Goal: Book appointment/travel/reservation

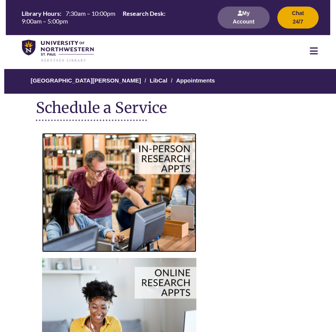
click at [165, 211] on img at bounding box center [119, 192] width 154 height 119
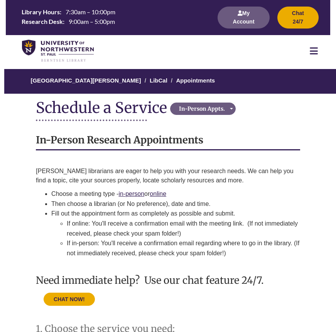
scroll to position [378, 0]
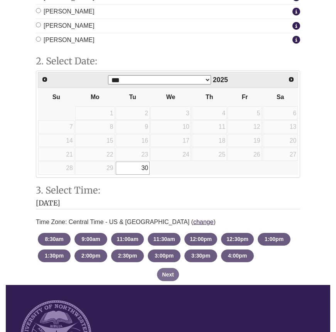
click at [105, 168] on table "Su Mo Tu We Th Fr Sa 1 2 3 4 5 6 7 8 9 10 11 12 13 14 15 16 17 18 19 20 21 22 2…" at bounding box center [168, 131] width 261 height 87
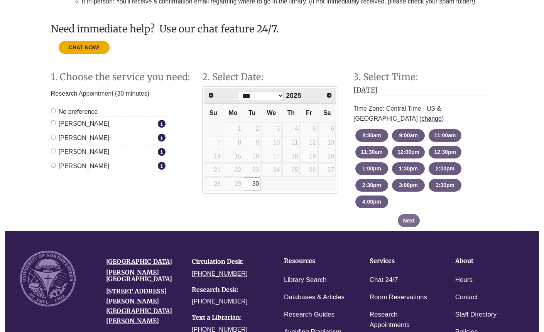
scroll to position [221, 0]
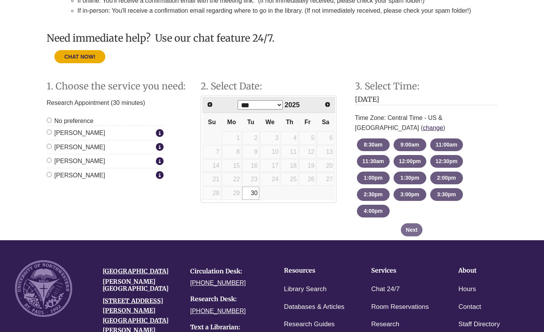
click at [237, 182] on table "Su Mo Tu We Th Fr Sa 1 2 3 4 5 6 7 8 9 10 11 12 13 14 15 16 17 18 19 20 21 22 2…" at bounding box center [269, 156] width 132 height 87
click at [71, 128] on label "Greg Rosauer" at bounding box center [100, 133] width 107 height 10
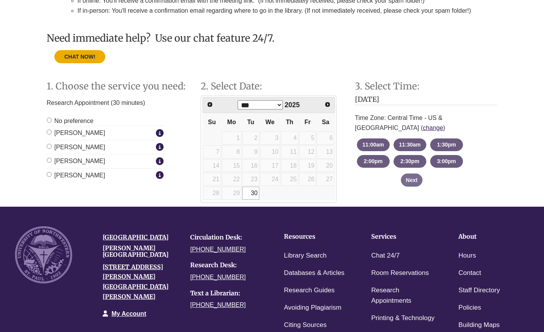
click at [70, 142] on label "Nathan Farley" at bounding box center [100, 147] width 107 height 10
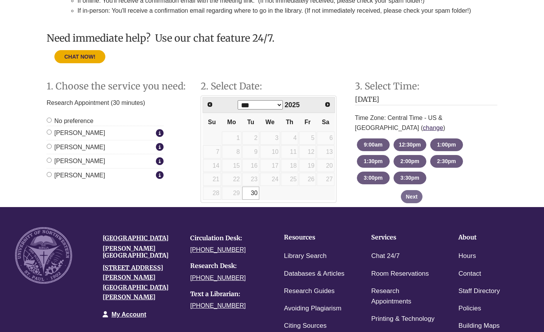
click at [70, 156] on label "Jessica Moore" at bounding box center [100, 161] width 107 height 10
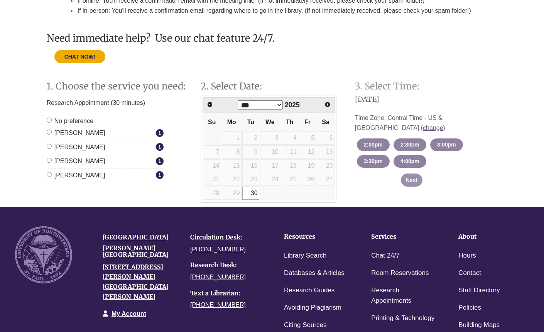
click at [70, 171] on label "Ruth McGuire" at bounding box center [100, 176] width 107 height 10
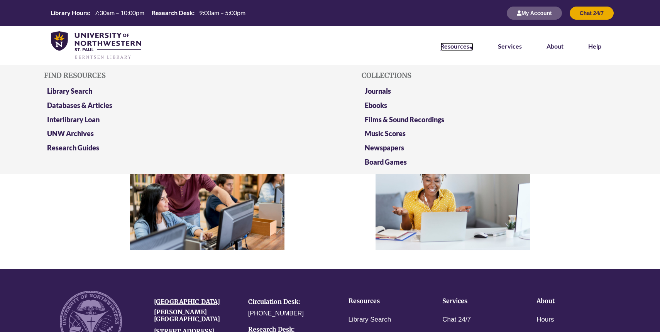
click at [454, 45] on link "Resources" at bounding box center [456, 46] width 33 height 8
click at [80, 108] on link "Databases & Articles" at bounding box center [79, 106] width 65 height 10
